Goal: Navigation & Orientation: Find specific page/section

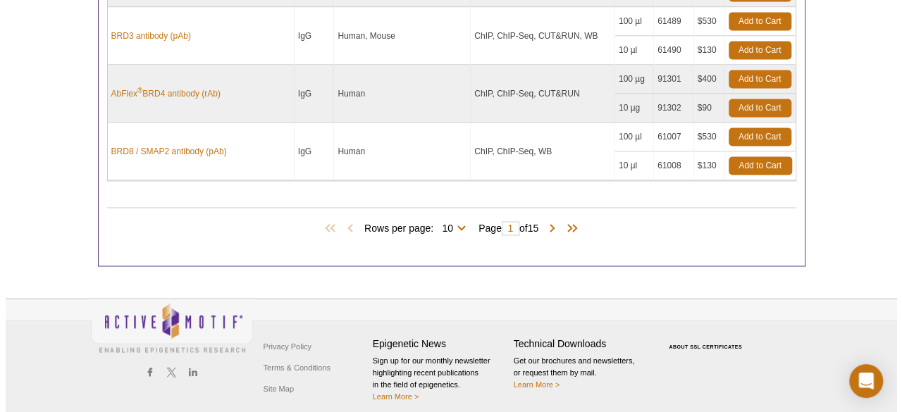
scroll to position [1064, 0]
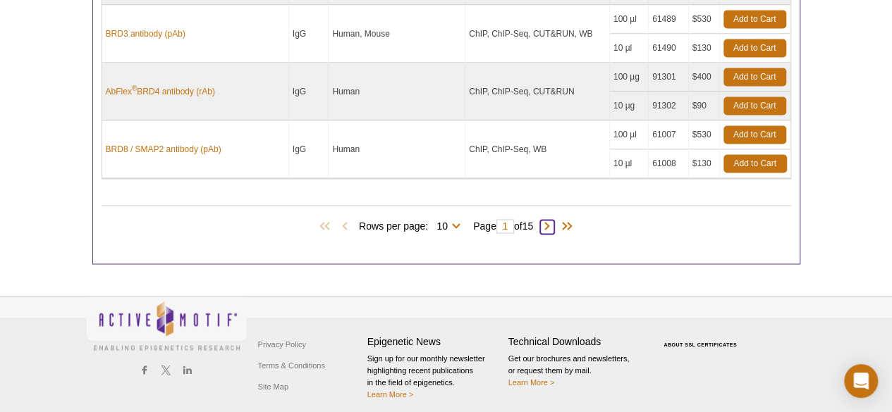
click at [551, 220] on span at bounding box center [547, 227] width 14 height 14
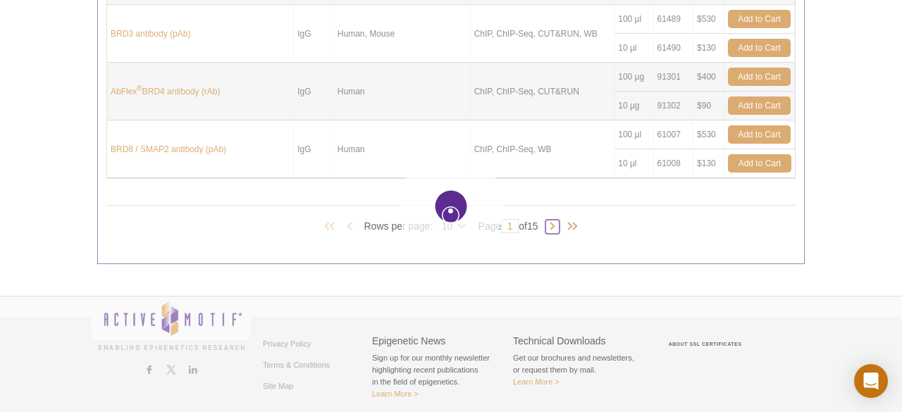
type input "2"
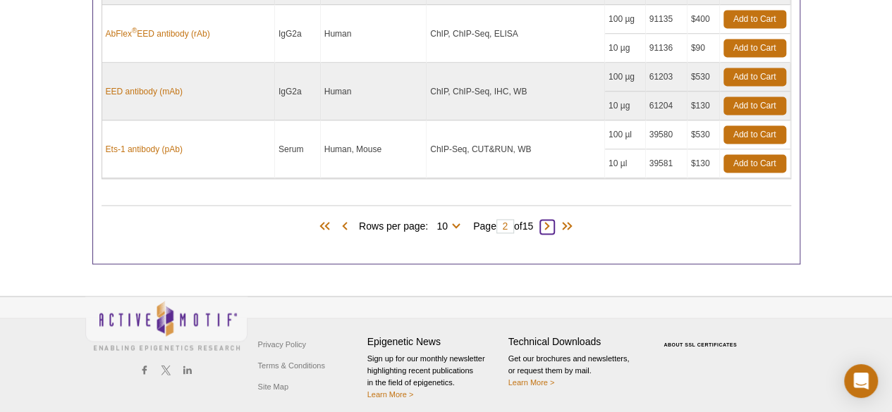
click at [553, 220] on span at bounding box center [547, 227] width 14 height 14
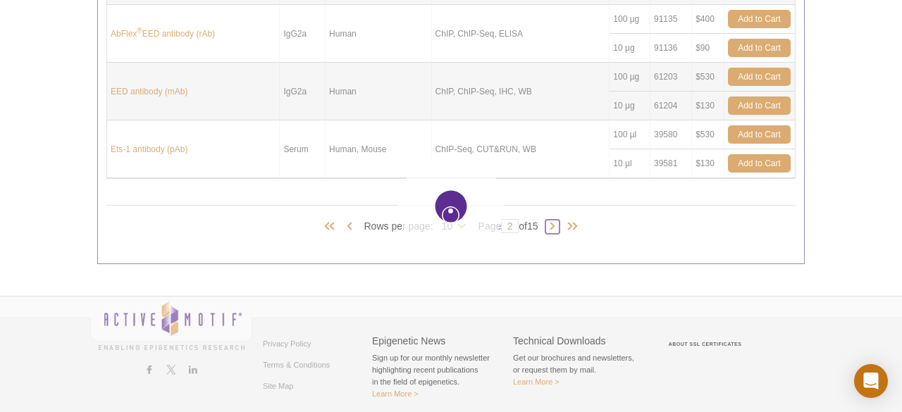
type input "3"
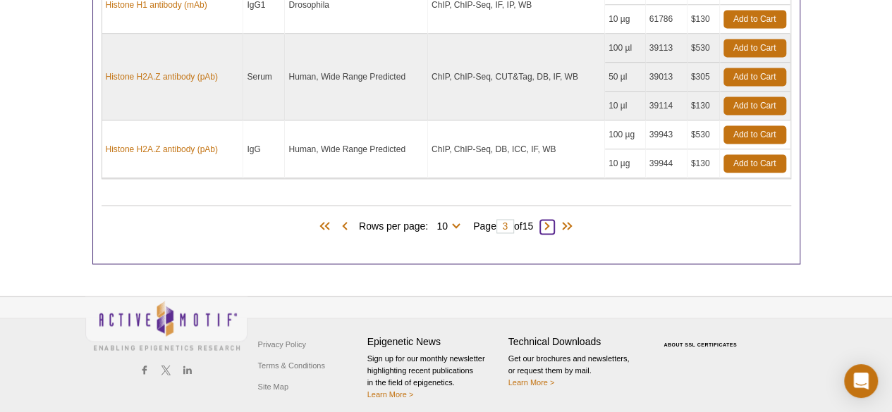
click at [553, 220] on span at bounding box center [547, 227] width 14 height 14
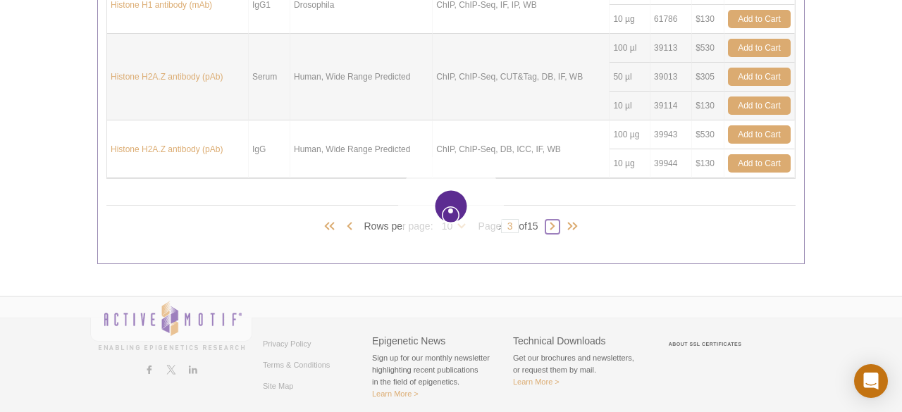
type input "4"
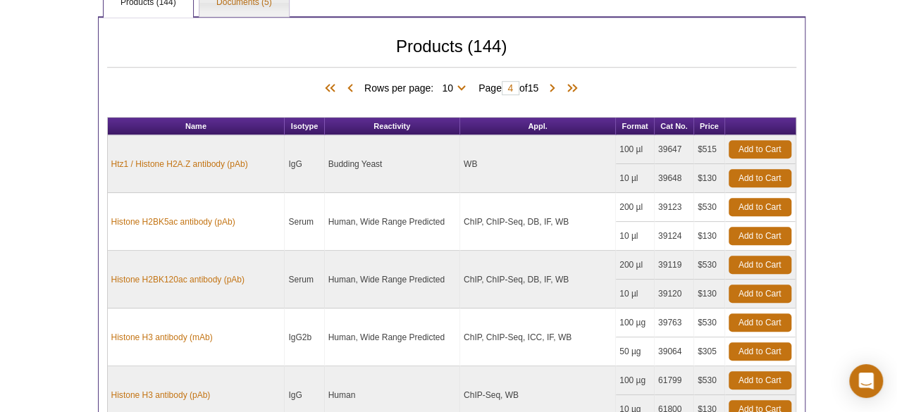
scroll to position [993, 0]
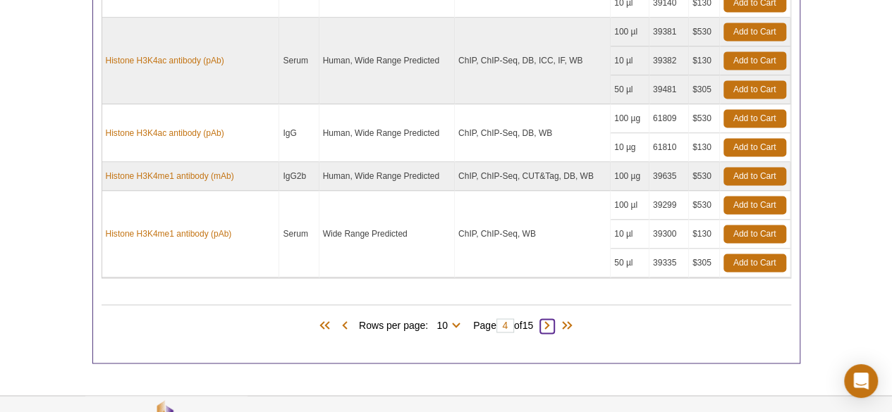
click at [553, 321] on span at bounding box center [547, 326] width 14 height 14
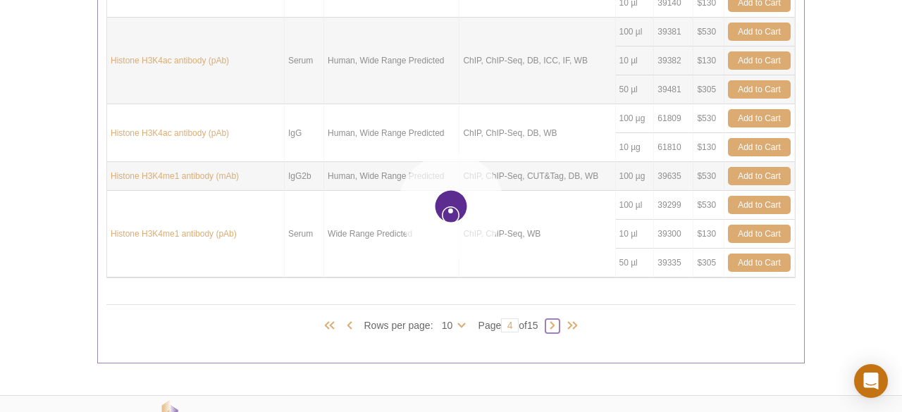
type input "5"
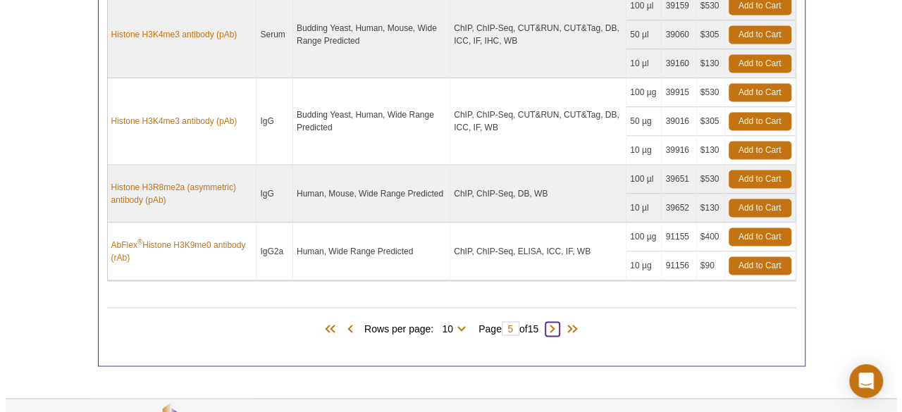
scroll to position [1147, 0]
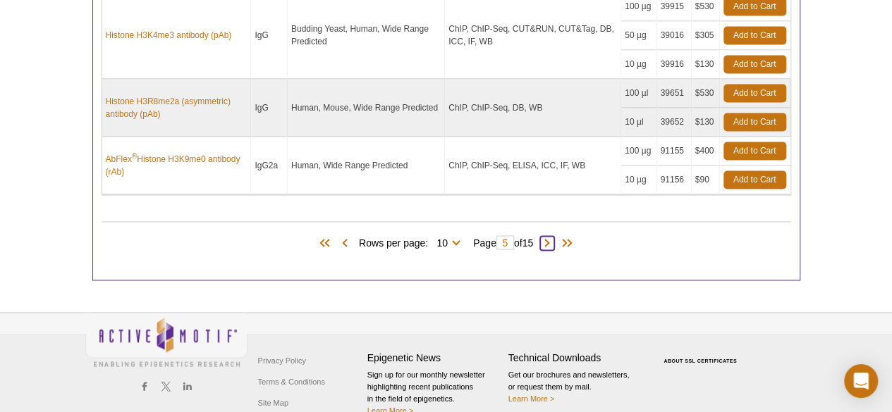
click at [554, 236] on span at bounding box center [547, 243] width 14 height 14
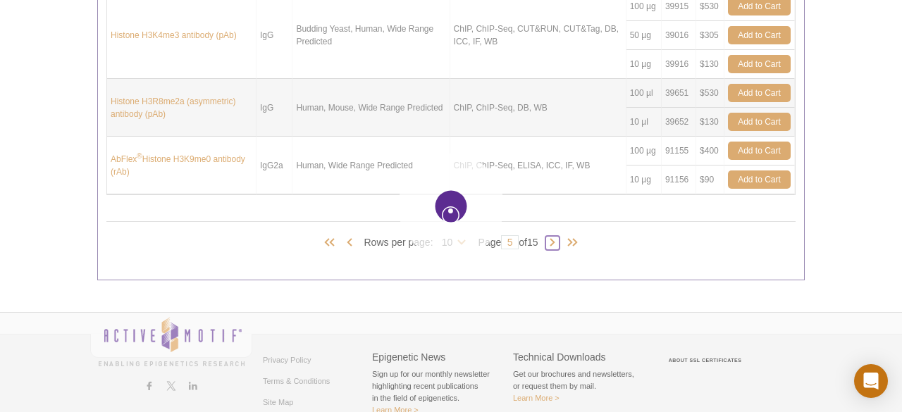
type input "6"
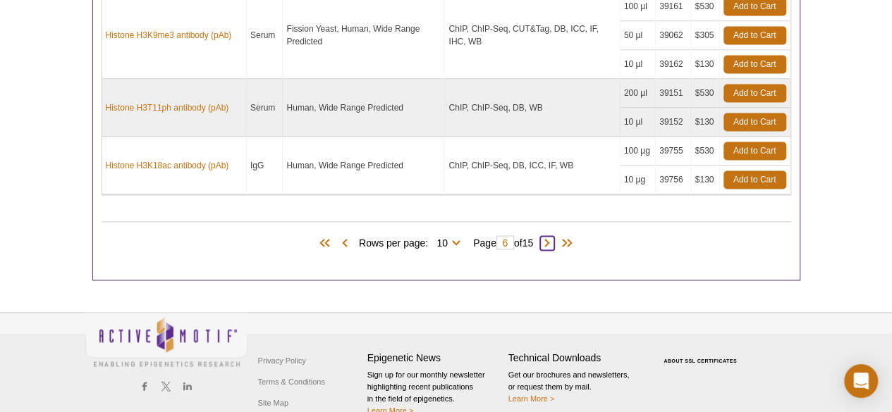
click at [554, 236] on span at bounding box center [547, 243] width 14 height 14
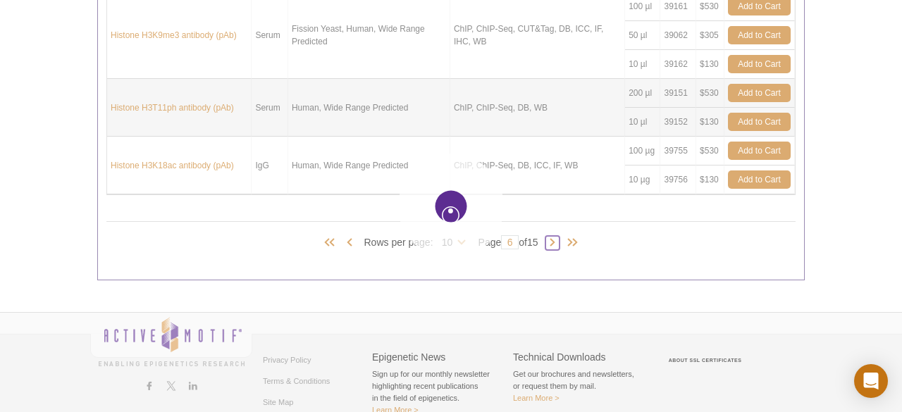
type input "7"
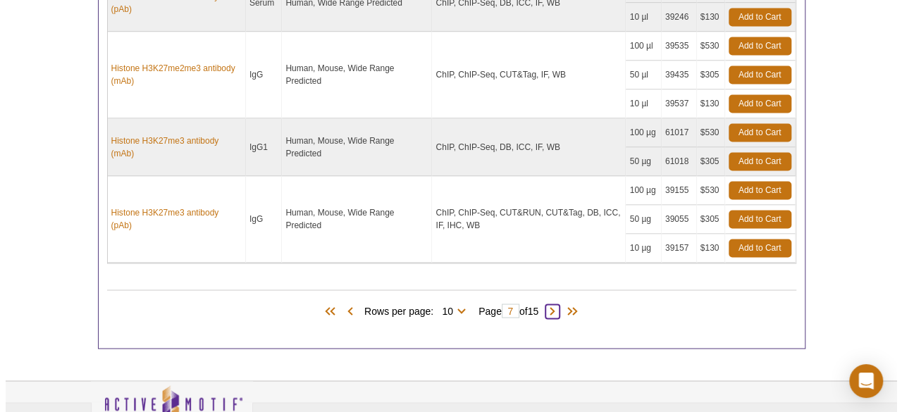
scroll to position [1070, 0]
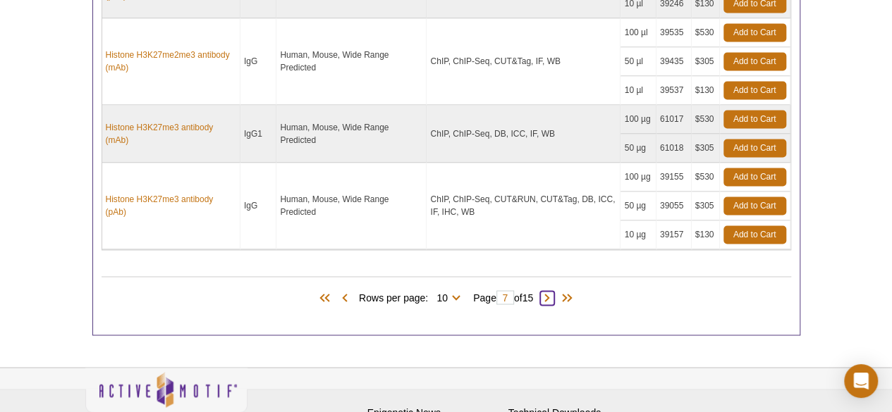
click at [554, 291] on span at bounding box center [547, 298] width 14 height 14
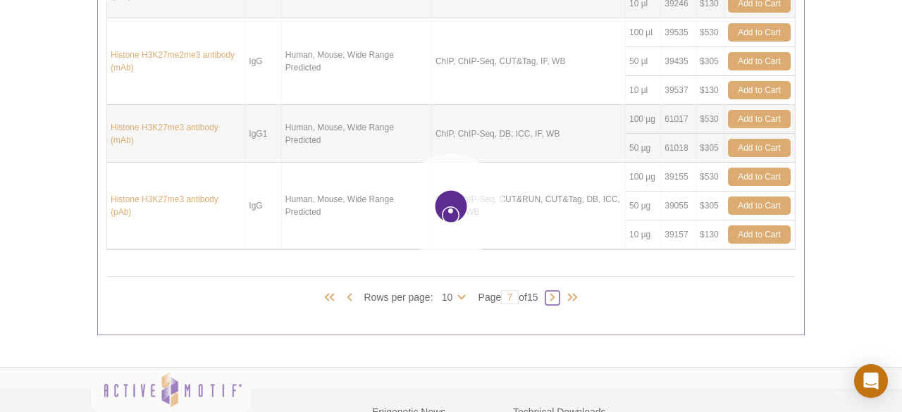
type input "8"
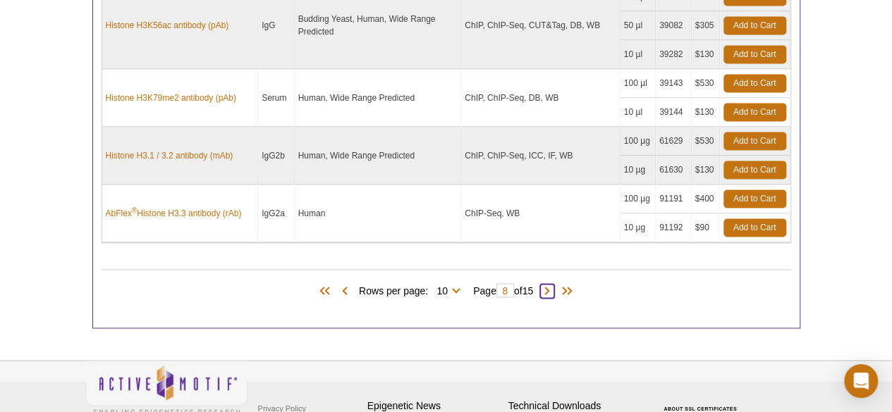
click at [554, 287] on span at bounding box center [547, 291] width 14 height 14
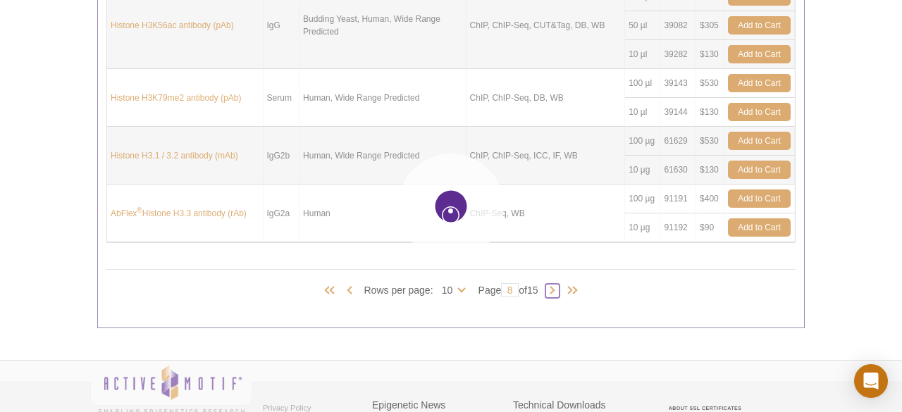
type input "9"
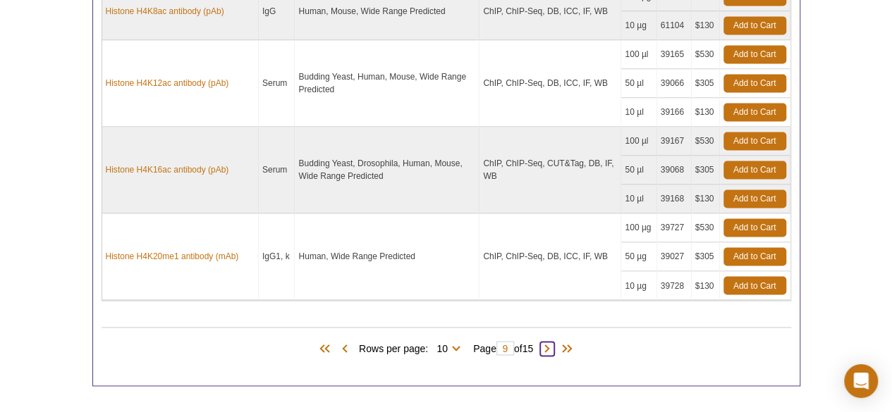
click at [551, 342] on span at bounding box center [547, 349] width 14 height 14
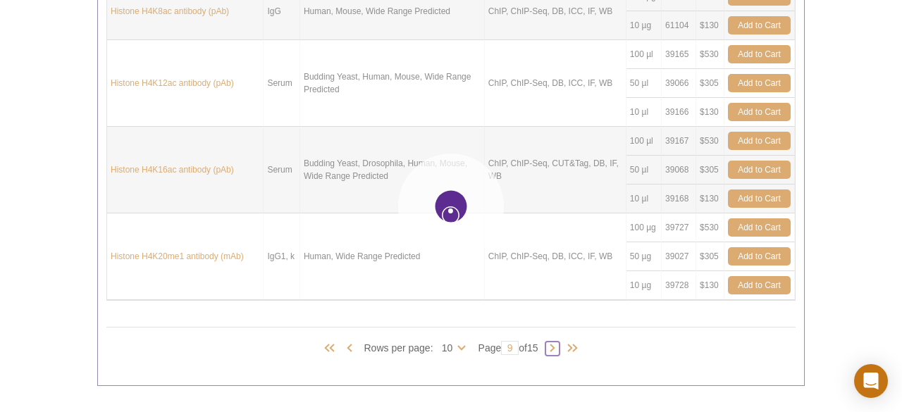
type input "10"
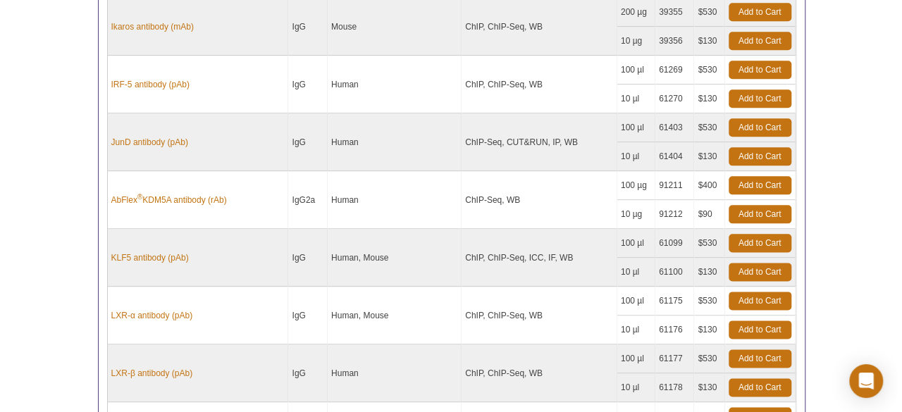
scroll to position [1035, 0]
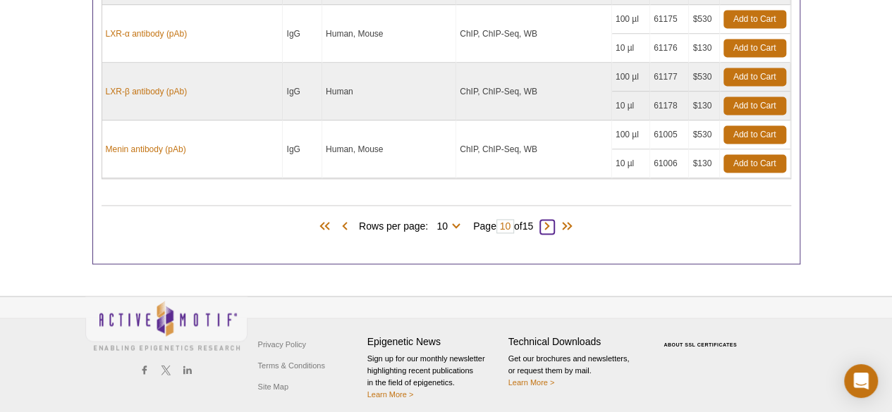
click at [554, 222] on span at bounding box center [547, 227] width 14 height 14
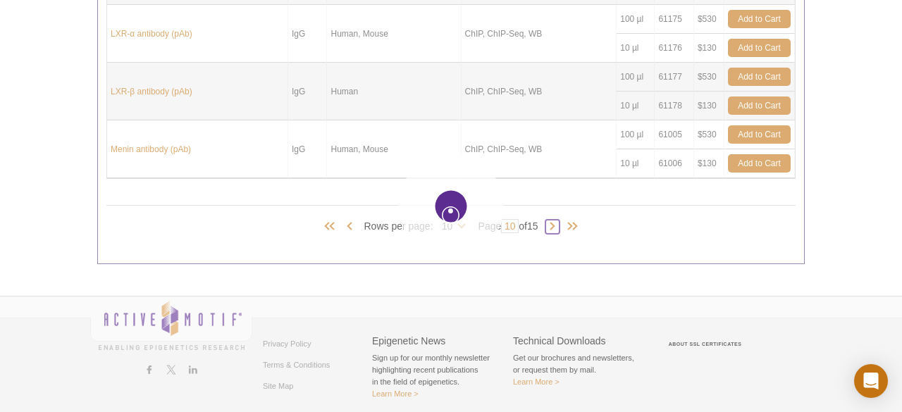
type input "11"
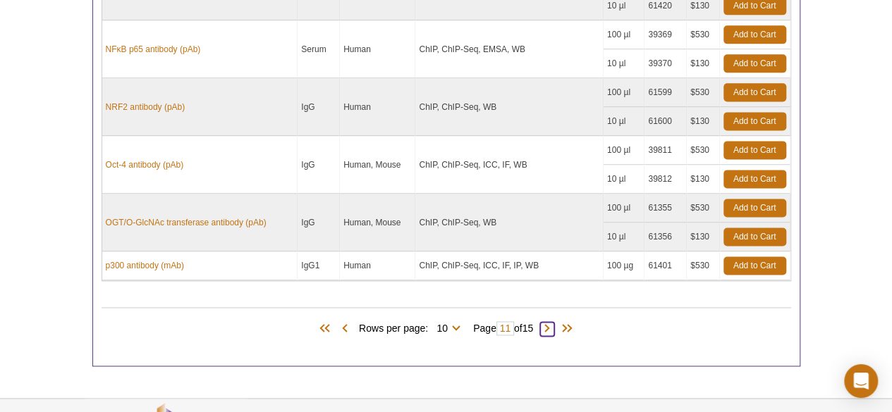
scroll to position [936, 0]
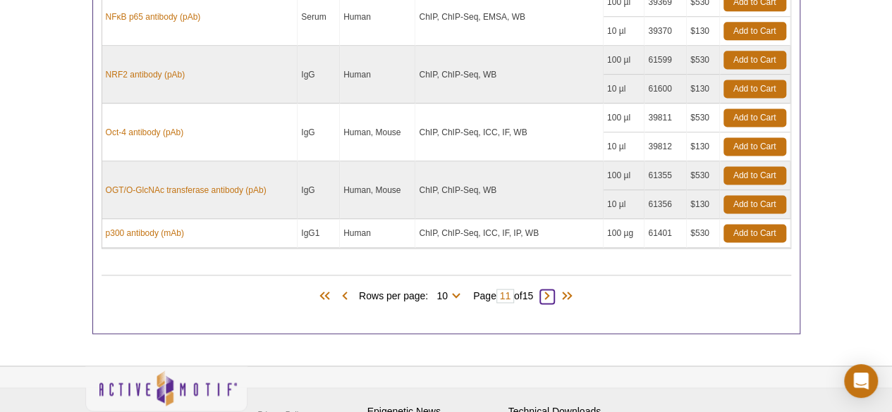
click at [553, 290] on span at bounding box center [547, 297] width 14 height 14
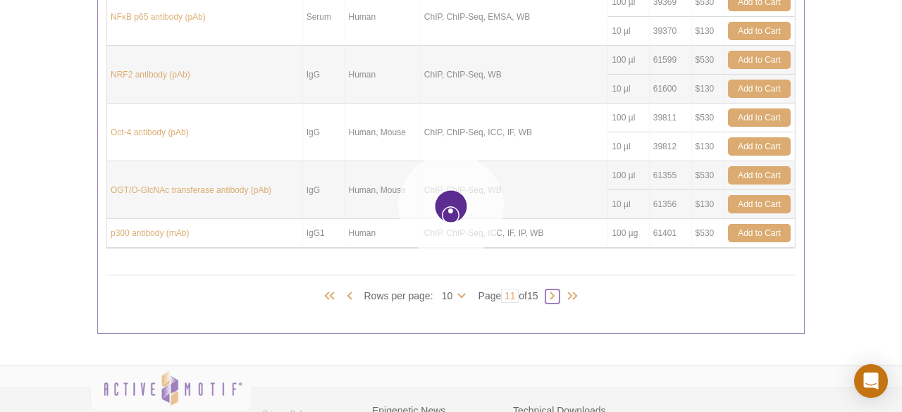
type input "12"
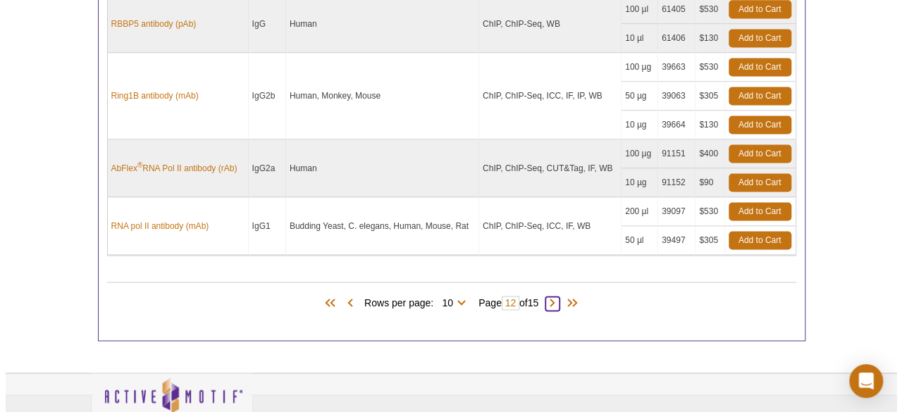
scroll to position [1007, 0]
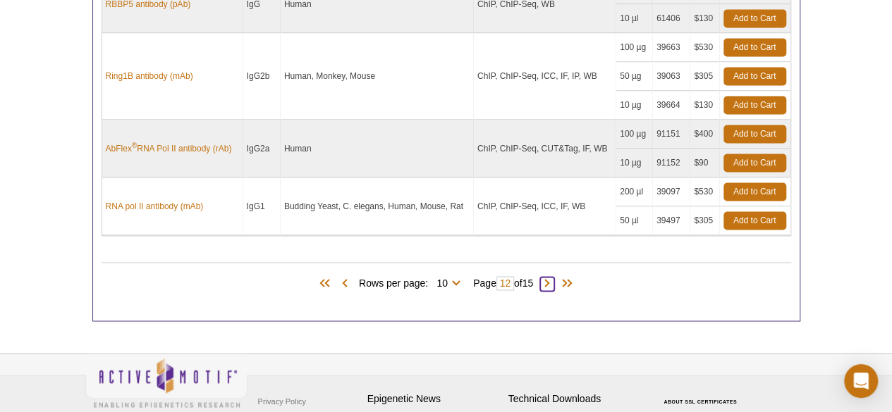
click at [551, 277] on span at bounding box center [547, 284] width 14 height 14
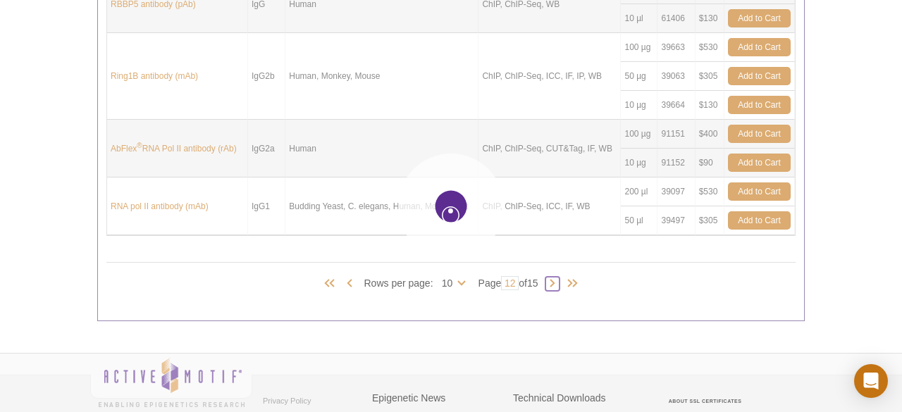
type input "13"
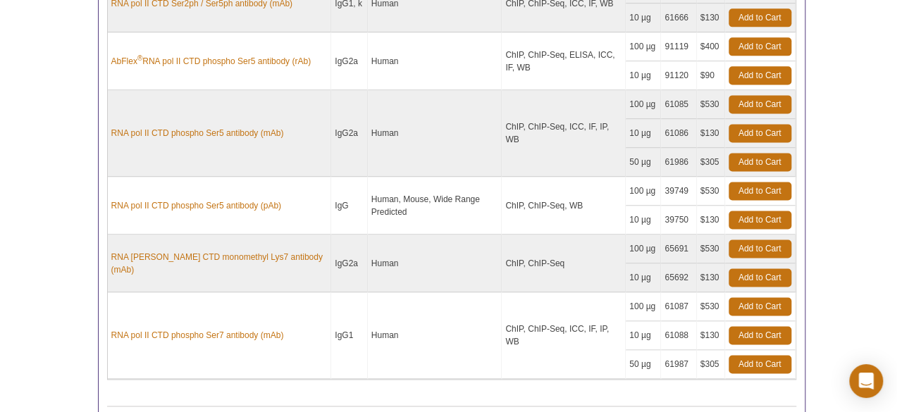
scroll to position [1133, 0]
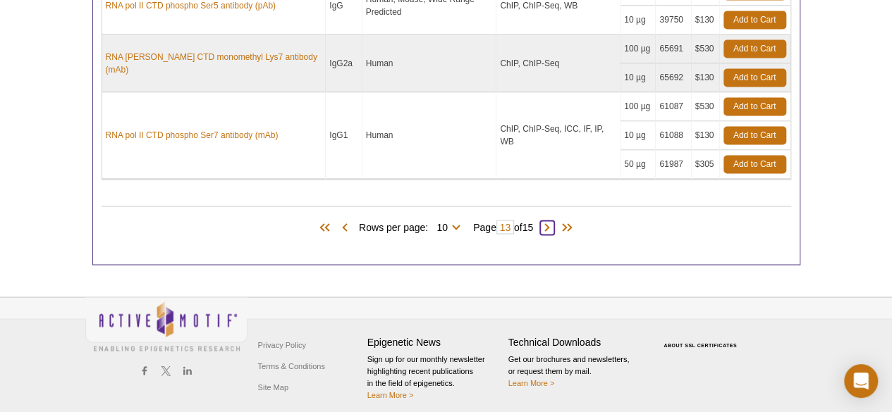
click at [553, 221] on span at bounding box center [547, 228] width 14 height 14
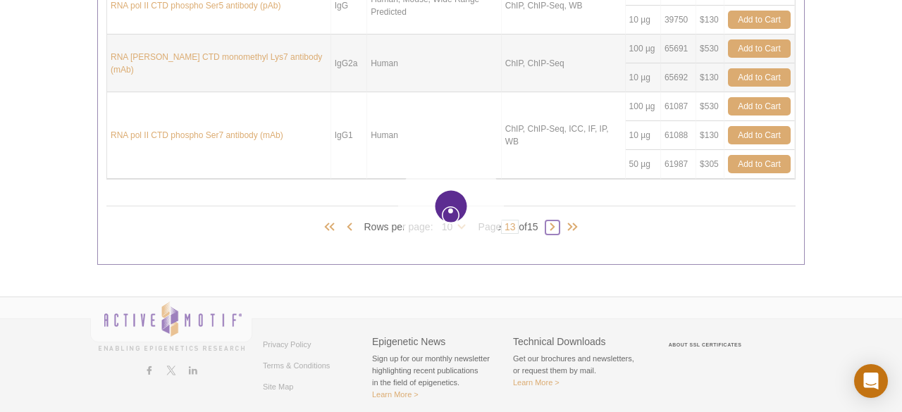
type input "14"
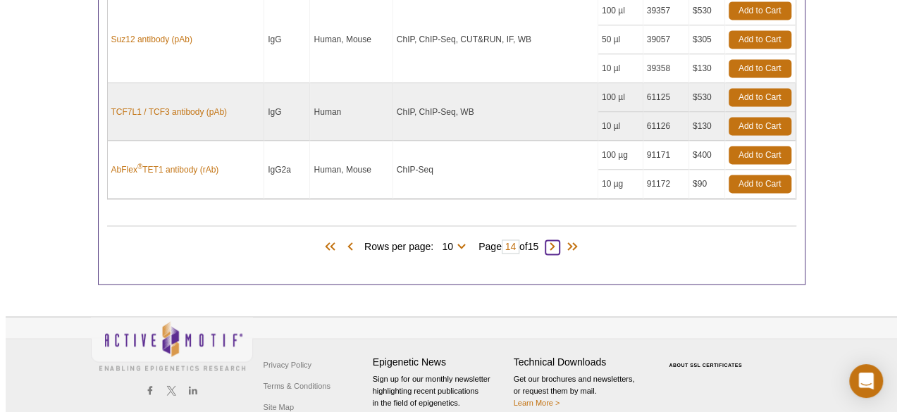
scroll to position [1064, 0]
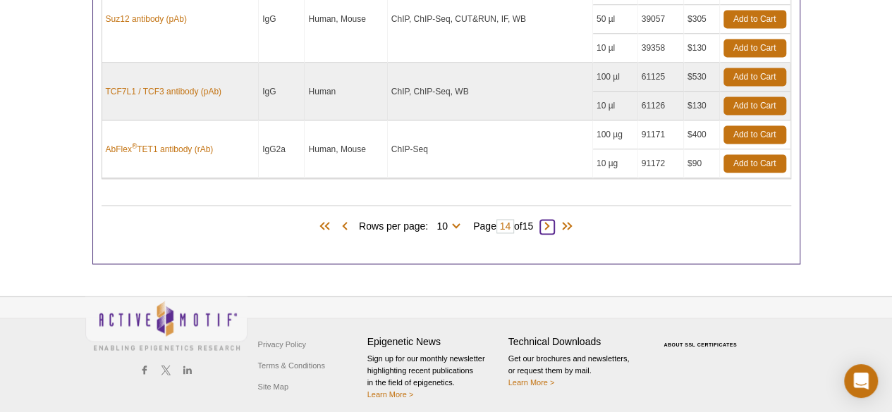
click at [549, 221] on span at bounding box center [547, 227] width 14 height 14
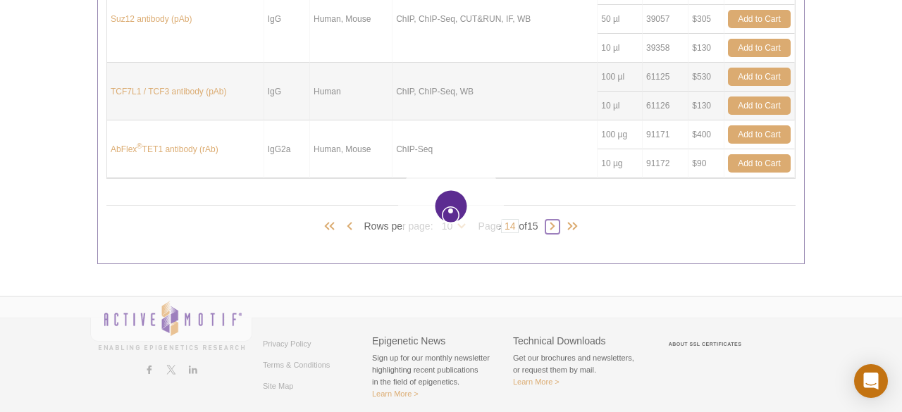
type input "15"
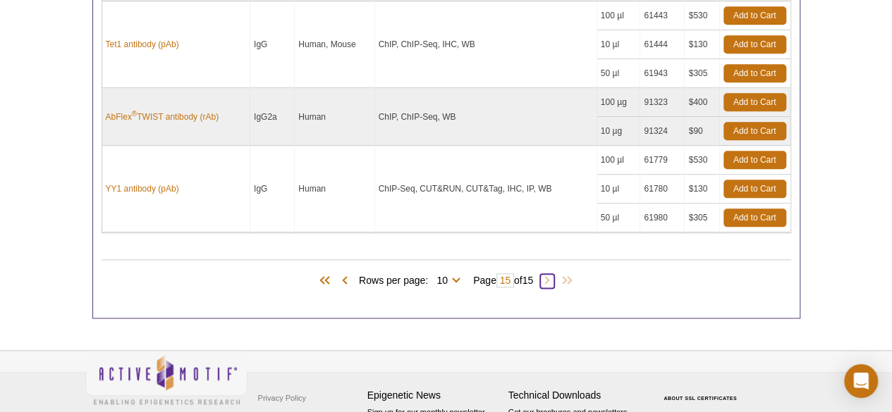
scroll to position [777, 0]
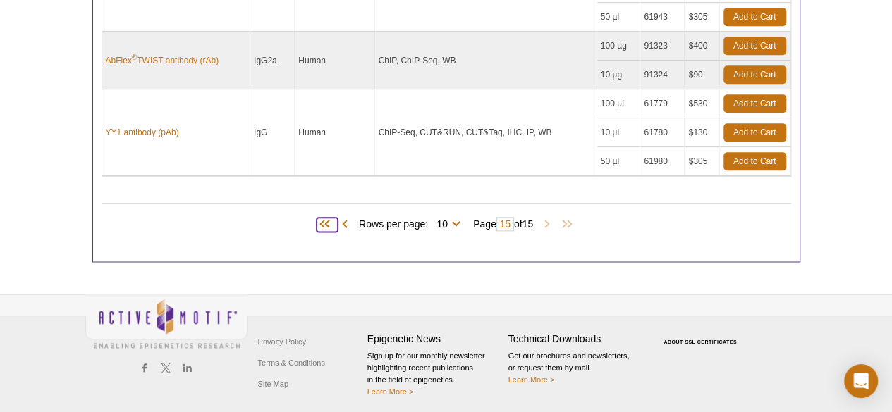
click at [319, 221] on span at bounding box center [326, 225] width 21 height 14
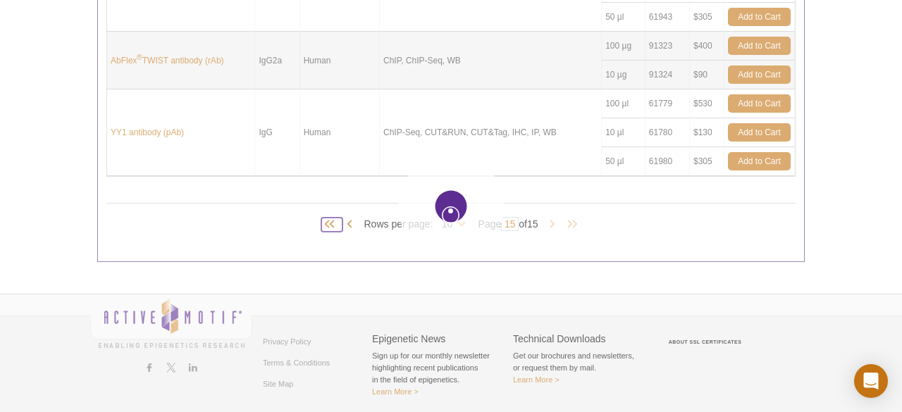
type input "1"
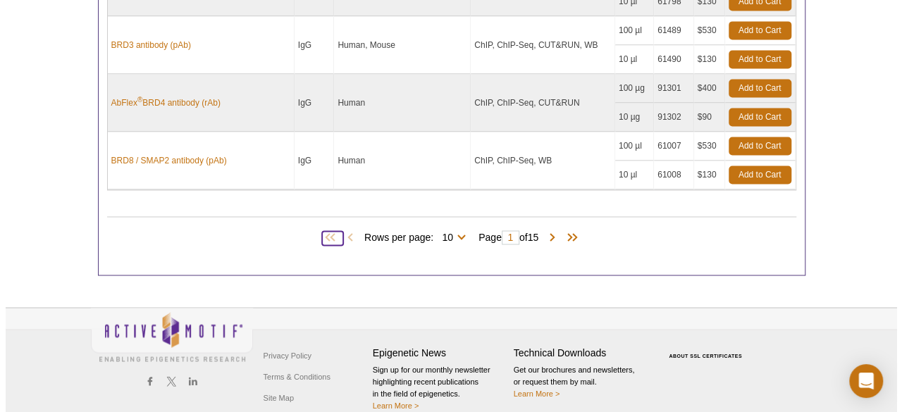
scroll to position [1064, 0]
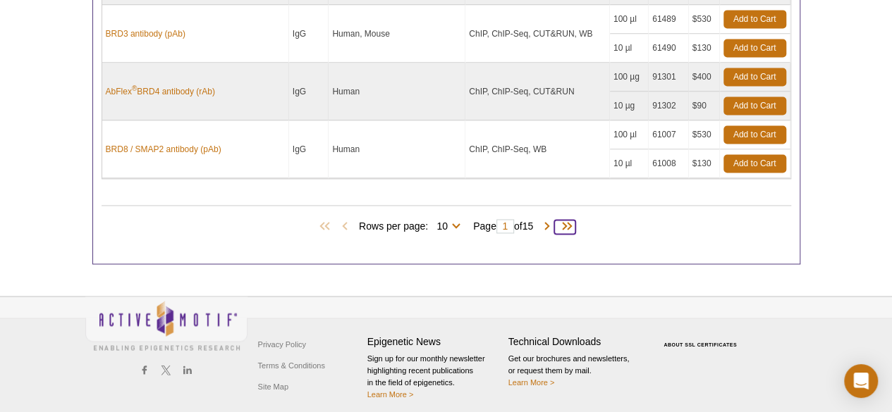
click at [570, 221] on span at bounding box center [564, 227] width 21 height 14
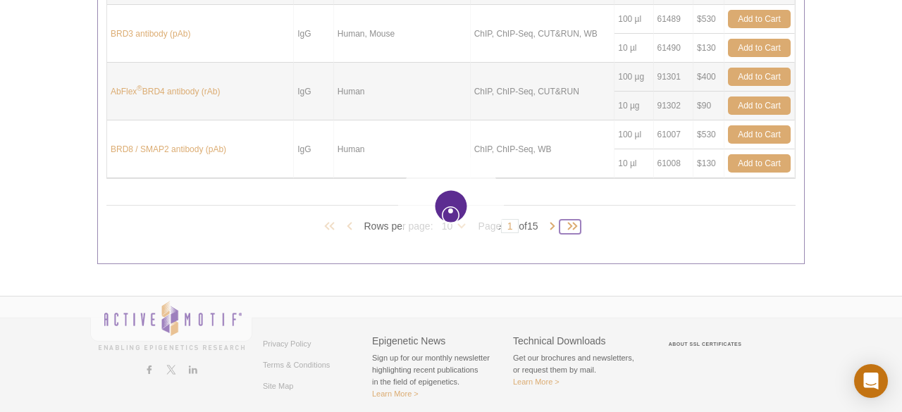
type input "15"
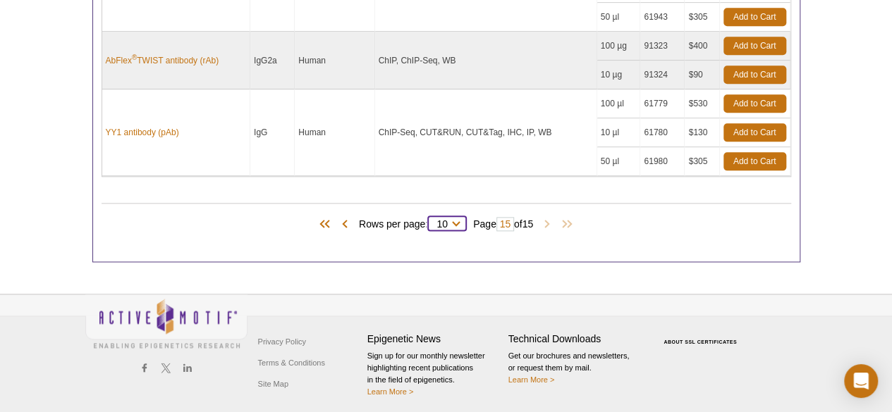
click at [453, 221] on select "10 25 50 100 All" at bounding box center [442, 227] width 28 height 13
select select "144"
click at [430, 221] on select "10 25 50 100 All" at bounding box center [442, 227] width 28 height 13
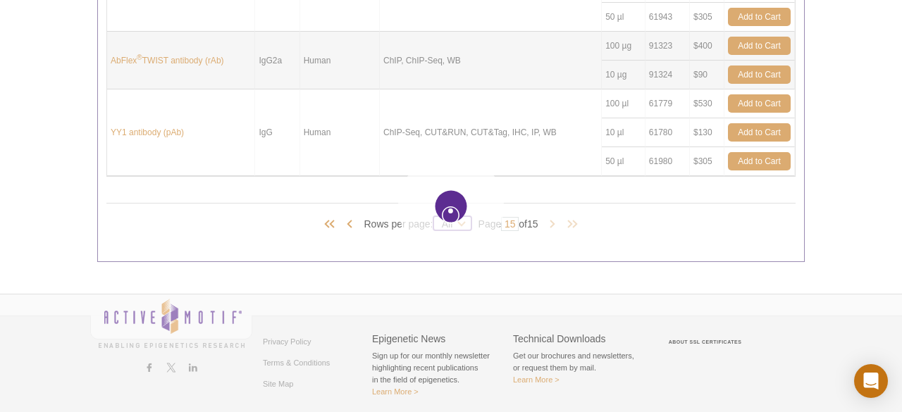
select select "144"
type input "1"
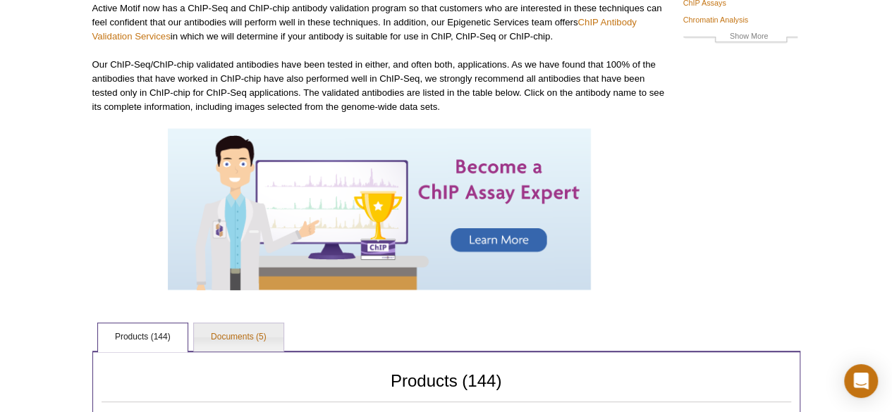
scroll to position [0, 0]
